Goal: Find specific page/section: Find specific page/section

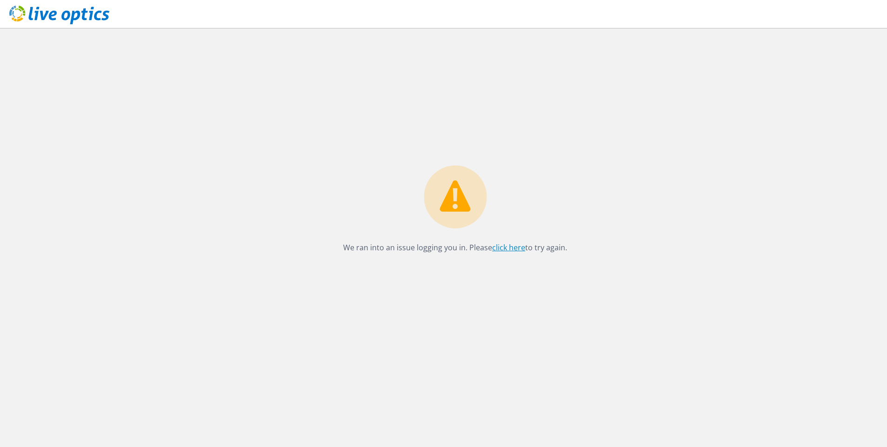
click at [515, 247] on link "click here" at bounding box center [508, 247] width 33 height 10
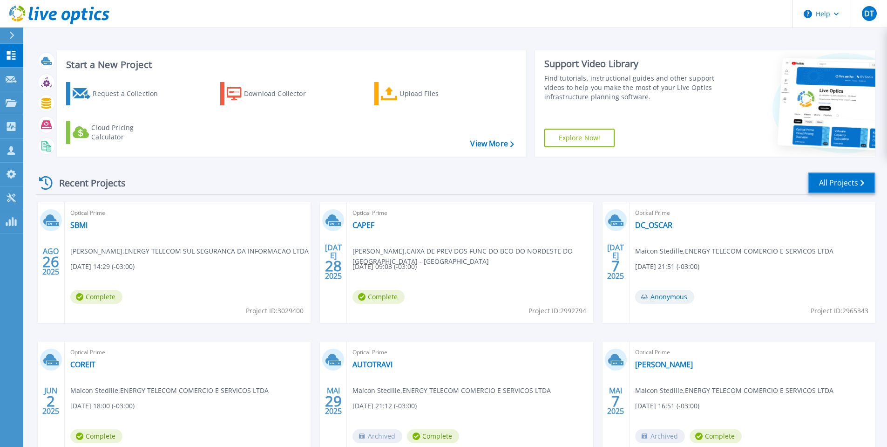
click at [848, 183] on link "All Projects" at bounding box center [842, 182] width 68 height 21
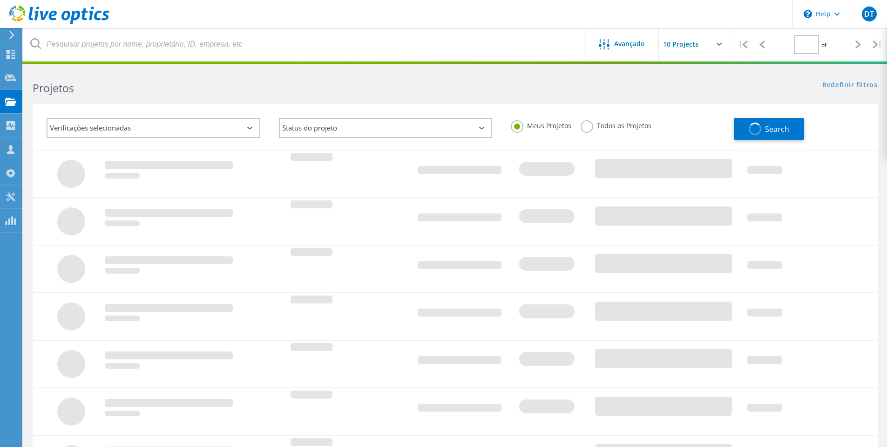
type input "1"
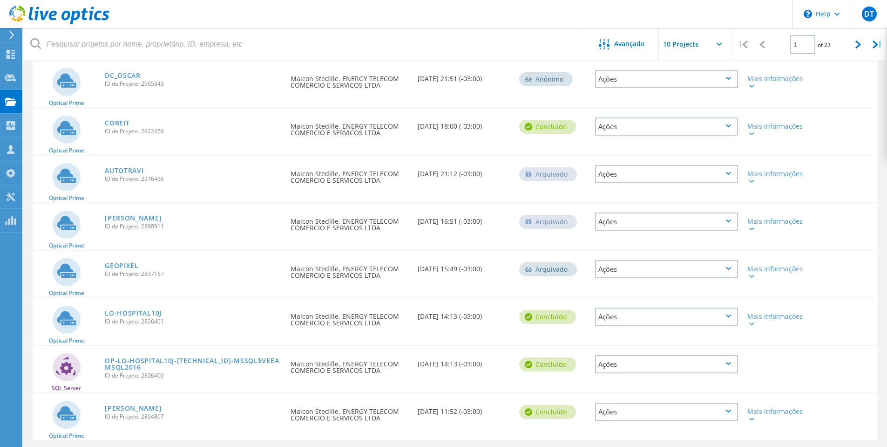
scroll to position [263, 0]
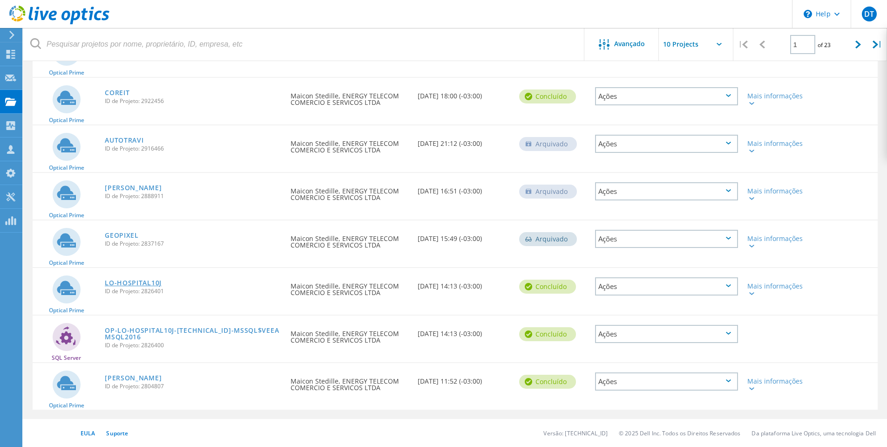
click at [143, 283] on link "LO-HOSPITAL10J" at bounding box center [133, 282] width 57 height 7
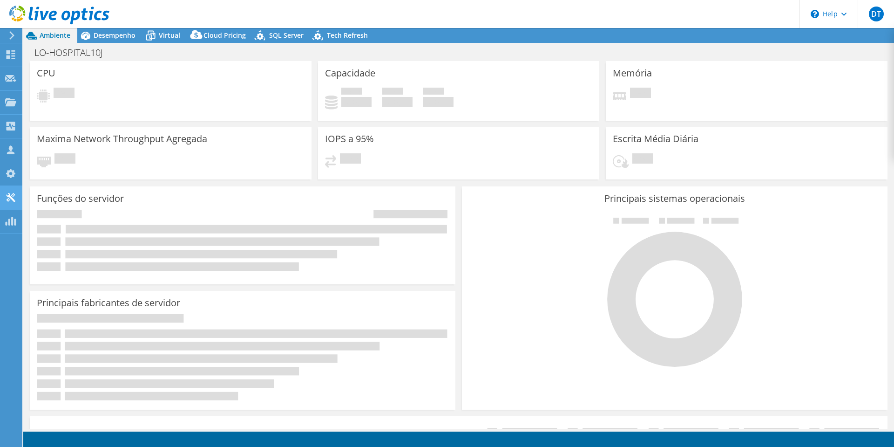
select select "SouthAmerica"
select select "BRL"
radio input "true"
radio input "false"
